Goal: Task Accomplishment & Management: Manage account settings

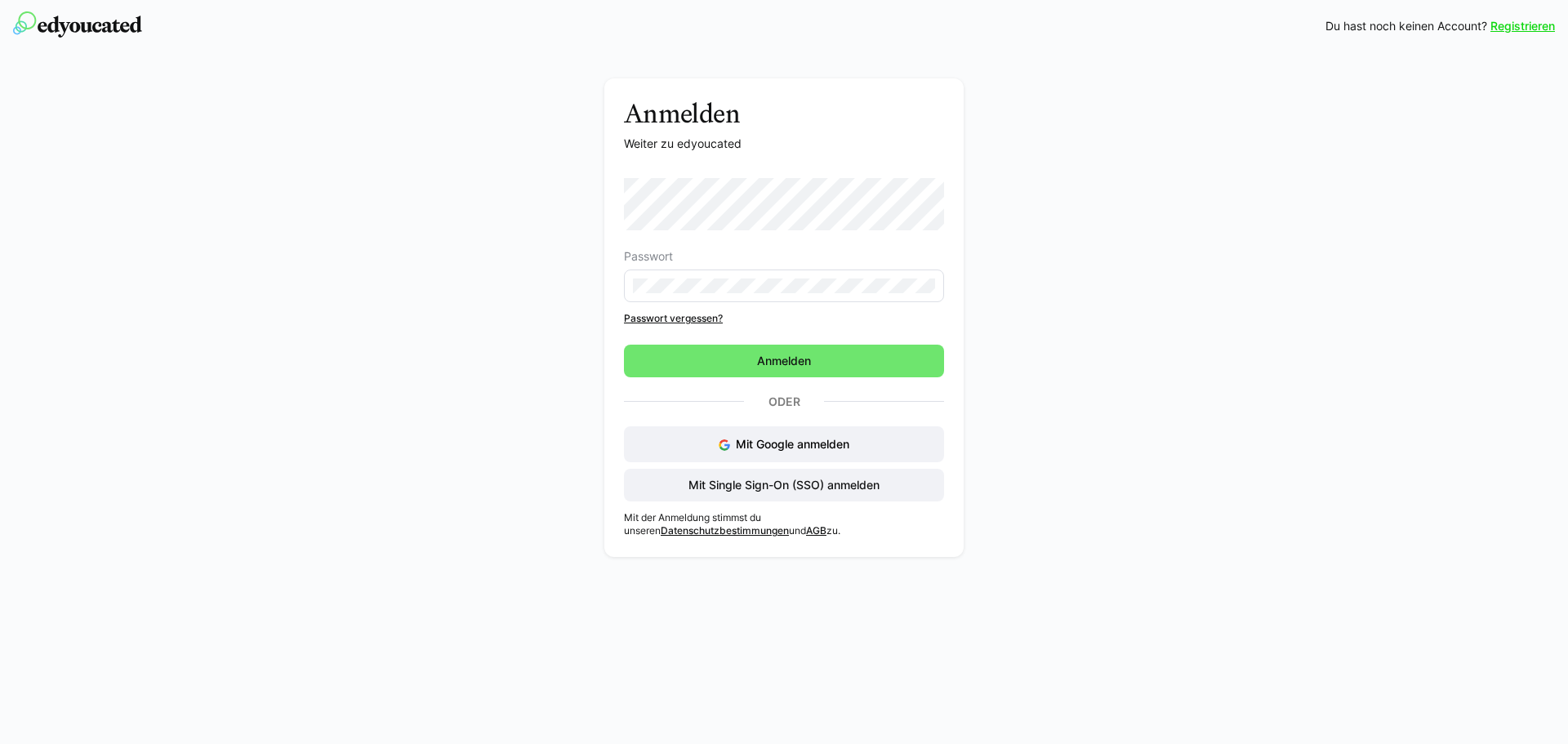
click at [769, 296] on eds-input at bounding box center [784, 286] width 320 height 33
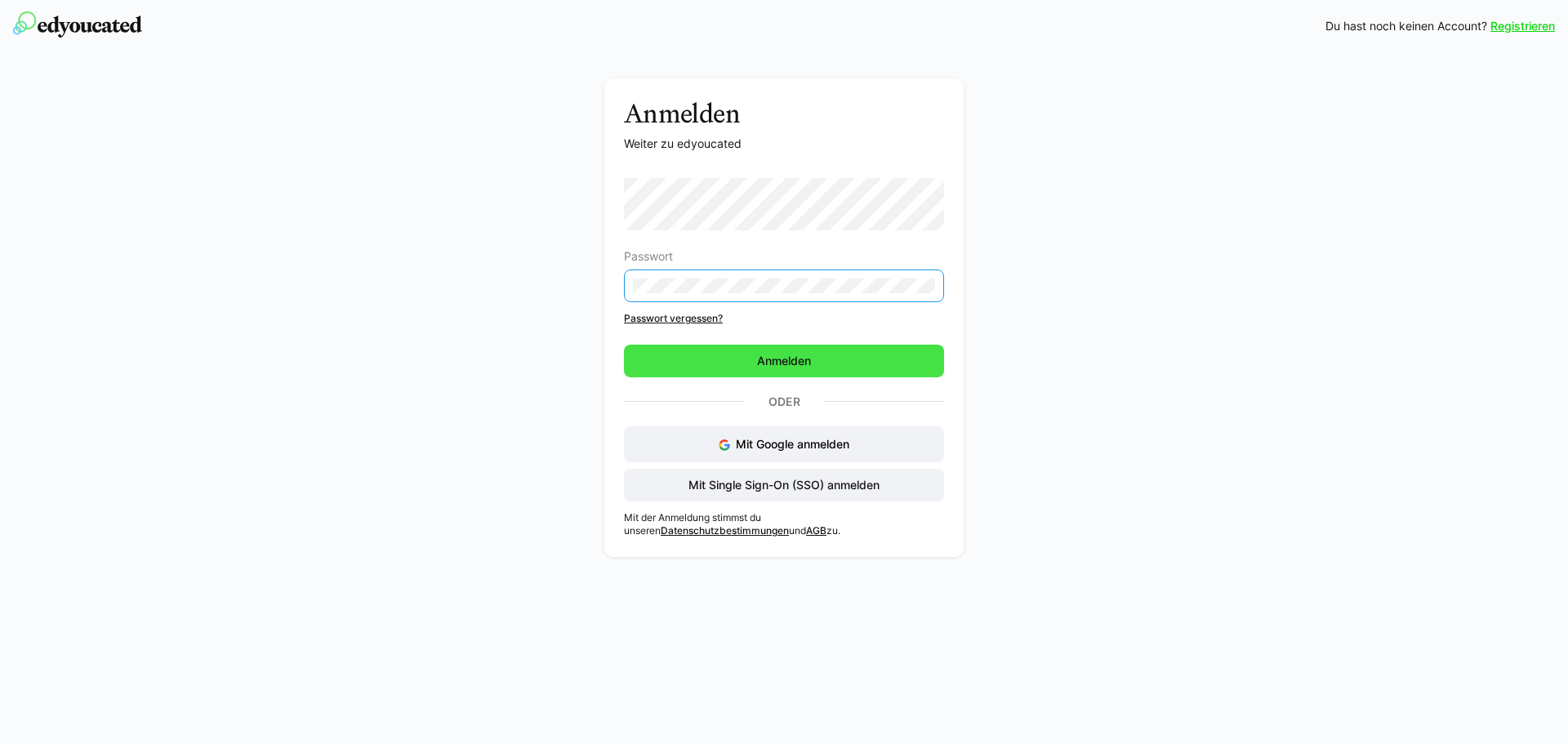
click at [770, 357] on span "Anmelden" at bounding box center [783, 360] width 58 height 16
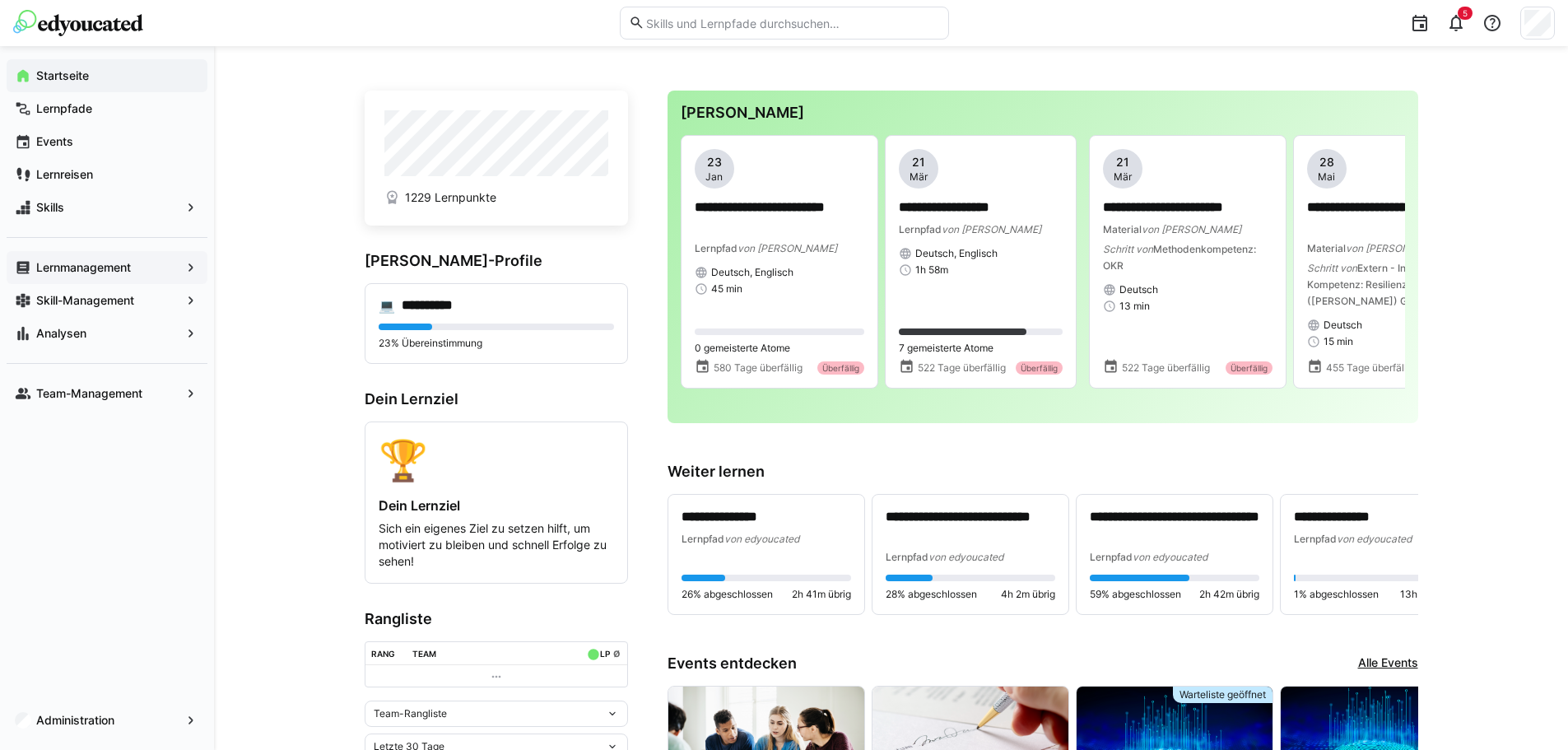
click at [136, 269] on span "Lernmanagement" at bounding box center [107, 267] width 147 height 16
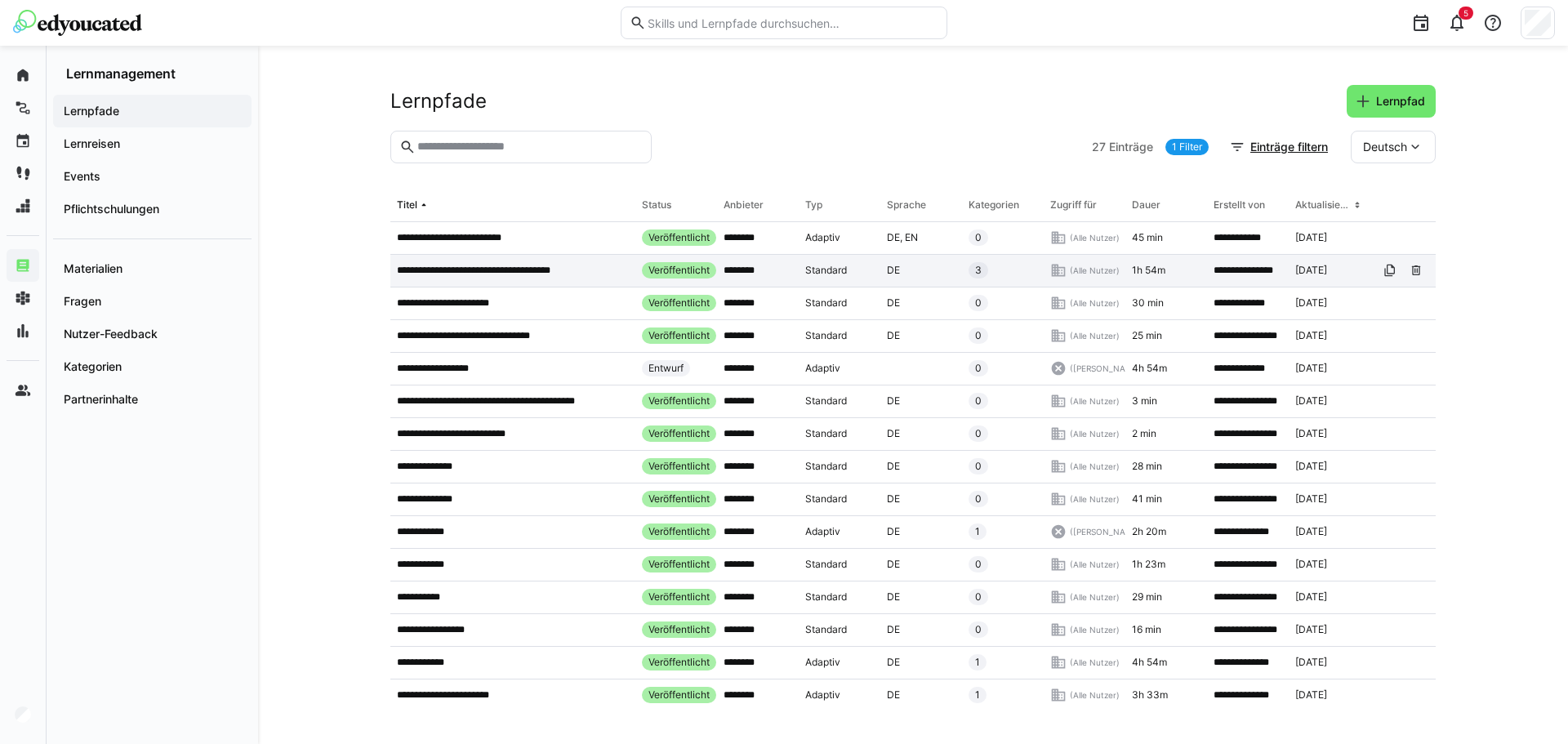
click at [482, 267] on p "**********" at bounding box center [489, 270] width 185 height 13
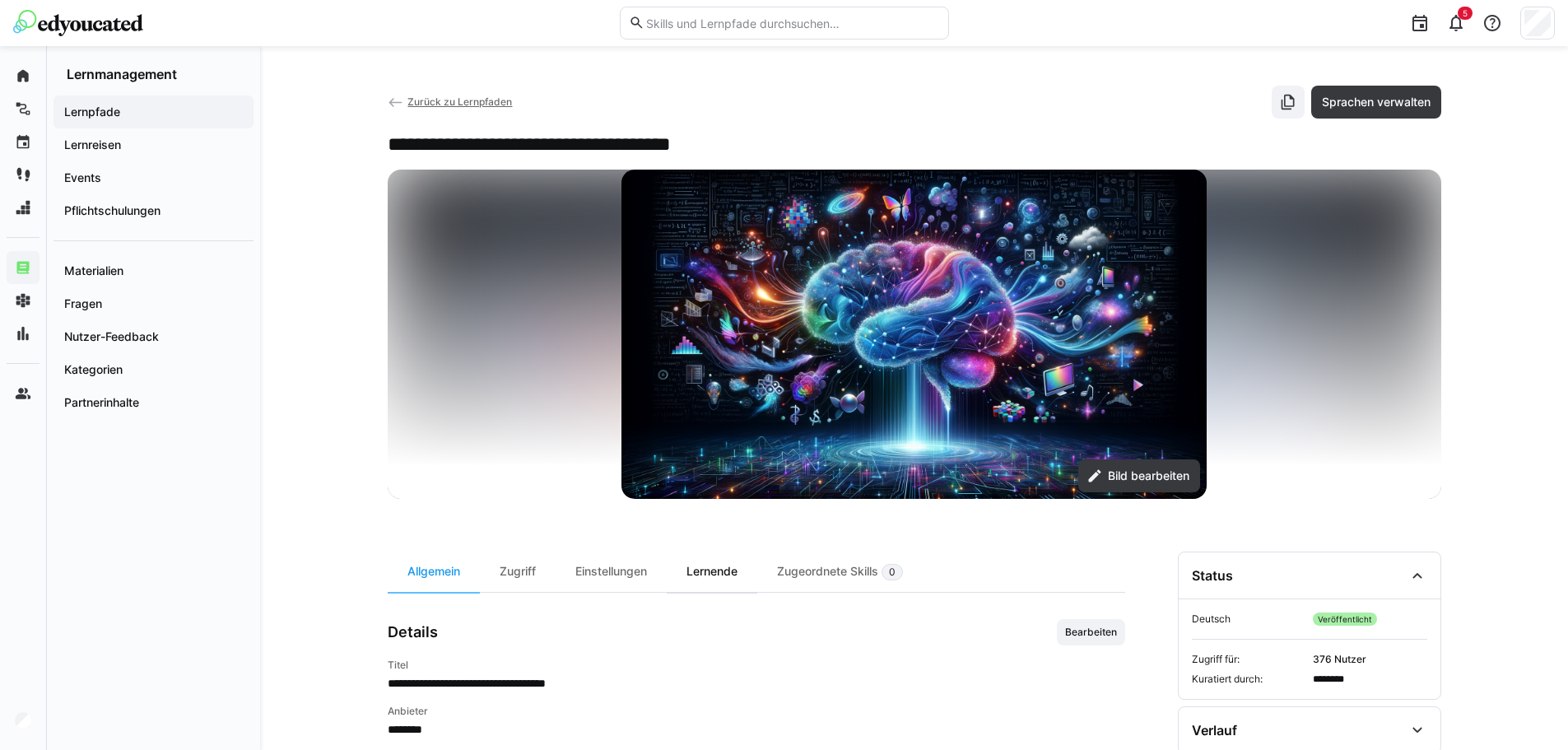
click at [731, 579] on div "Lernende" at bounding box center [712, 572] width 91 height 41
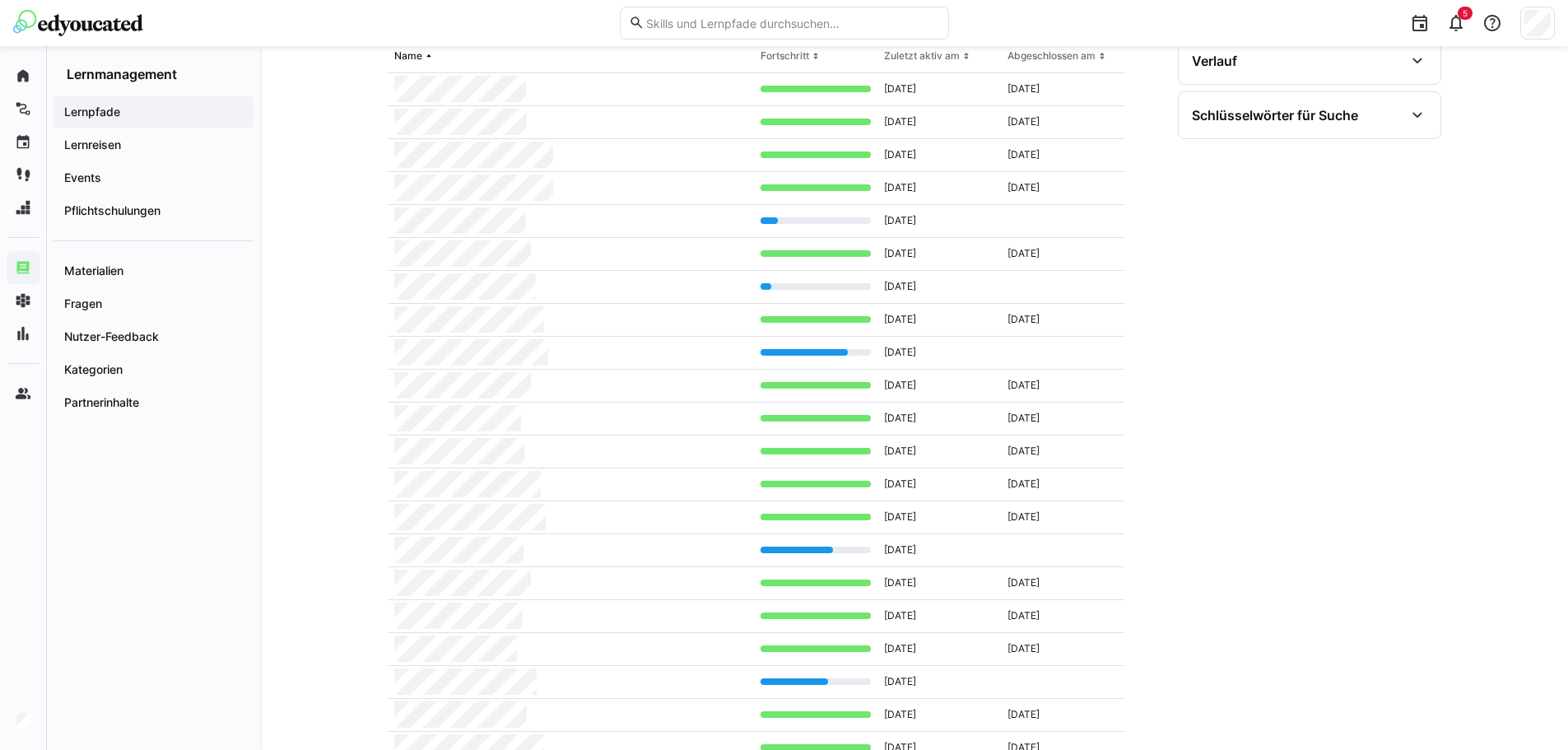
scroll to position [345, 0]
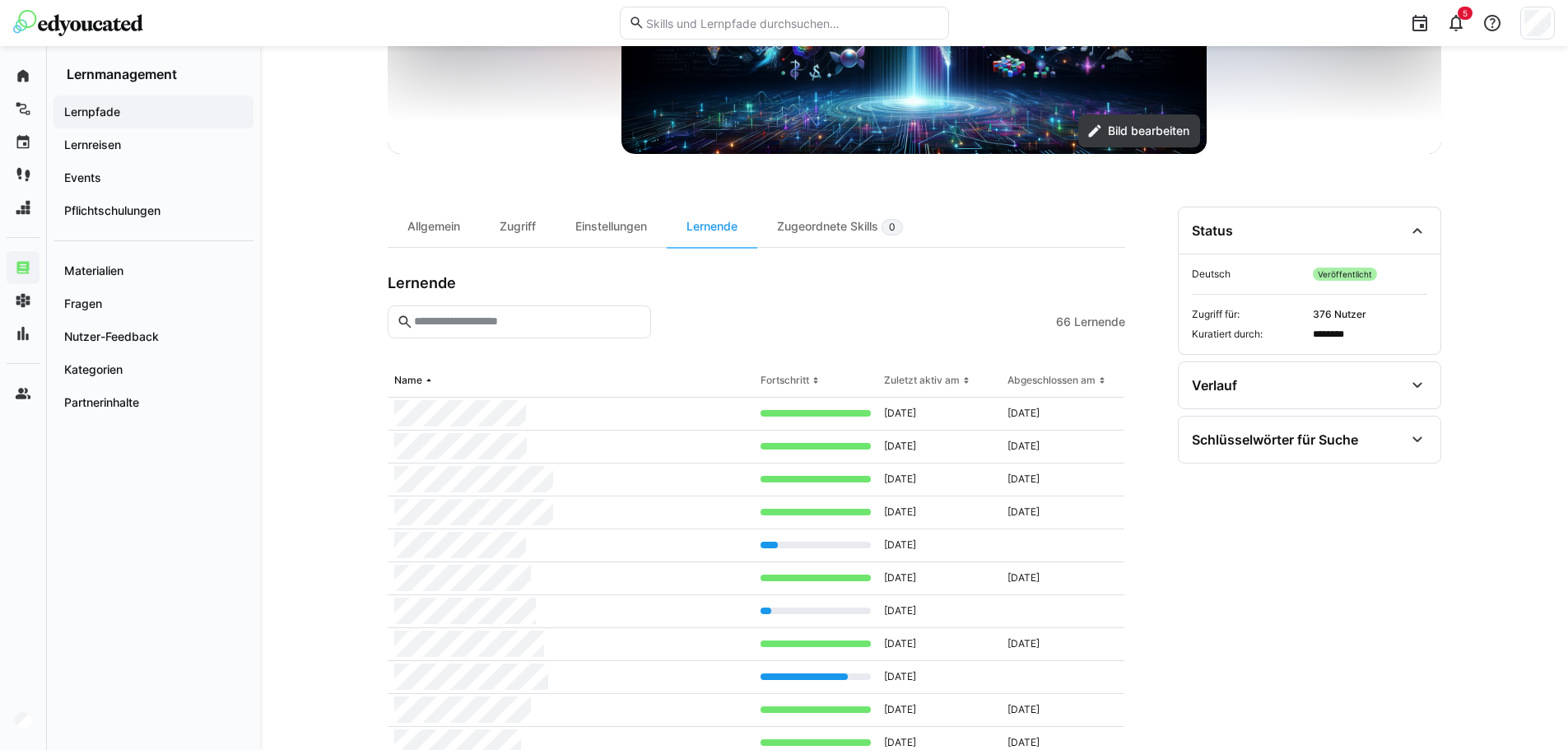
click at [503, 325] on input "text" at bounding box center [527, 321] width 229 height 14
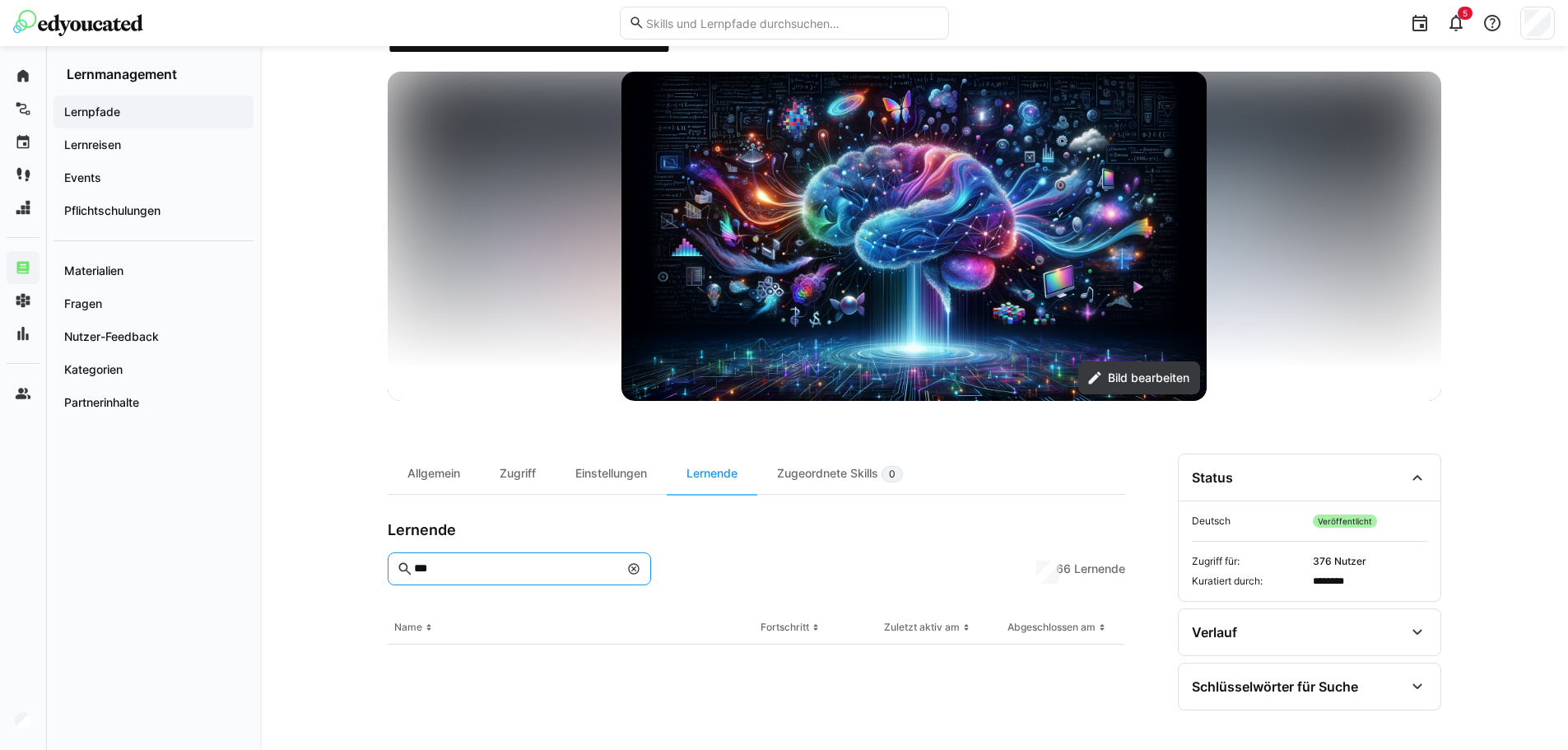
scroll to position [341, 0]
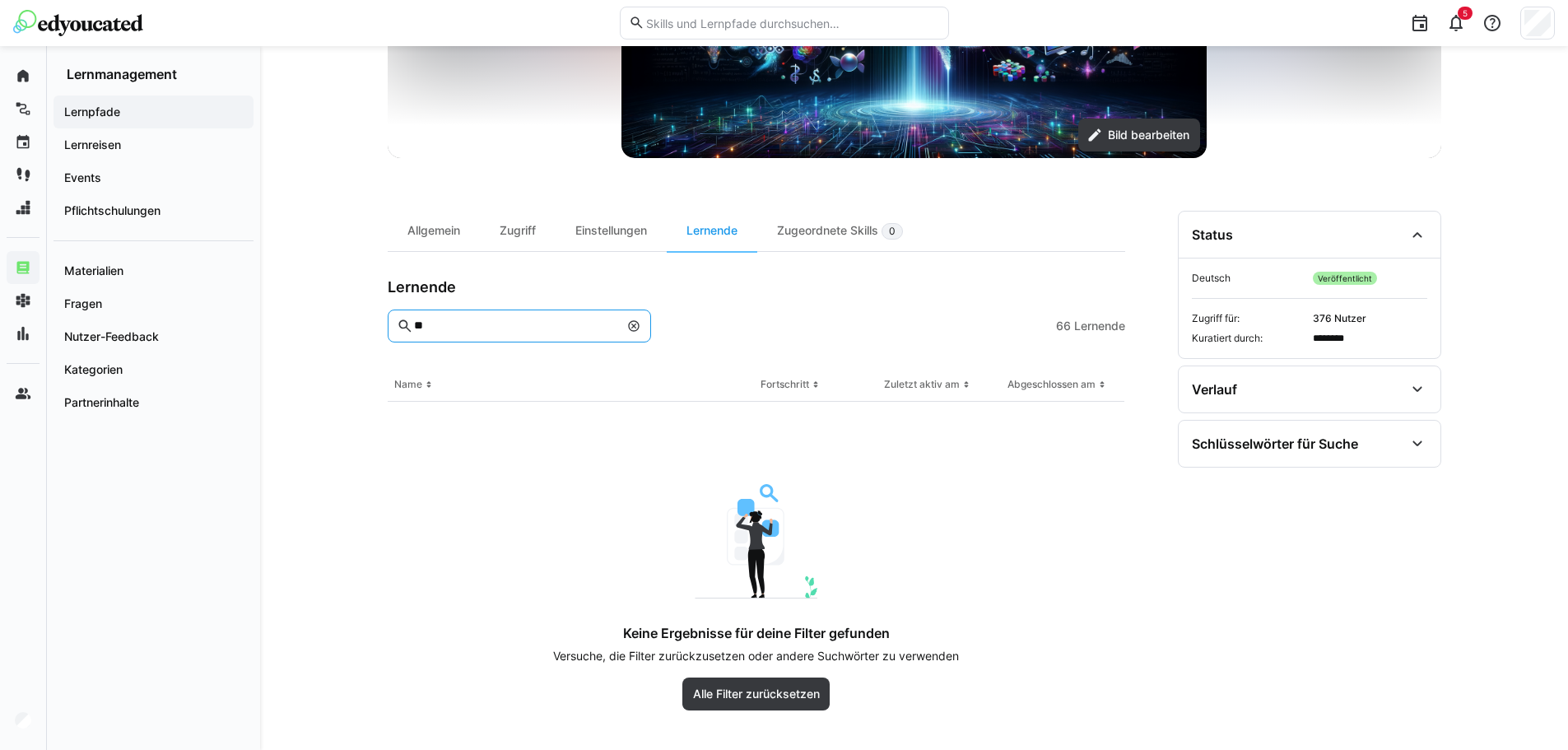
type input "*"
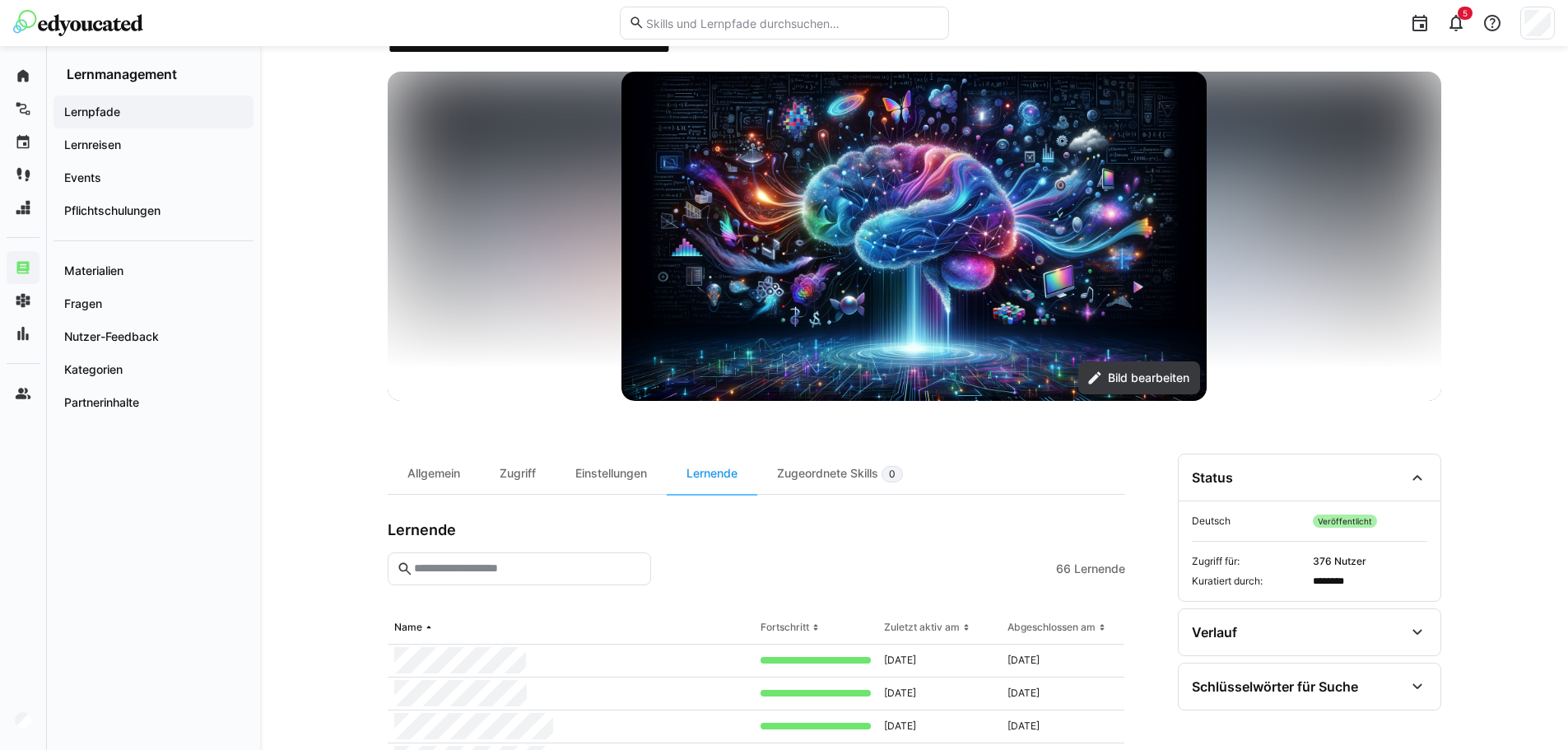
scroll to position [345, 0]
